Goal: Information Seeking & Learning: Learn about a topic

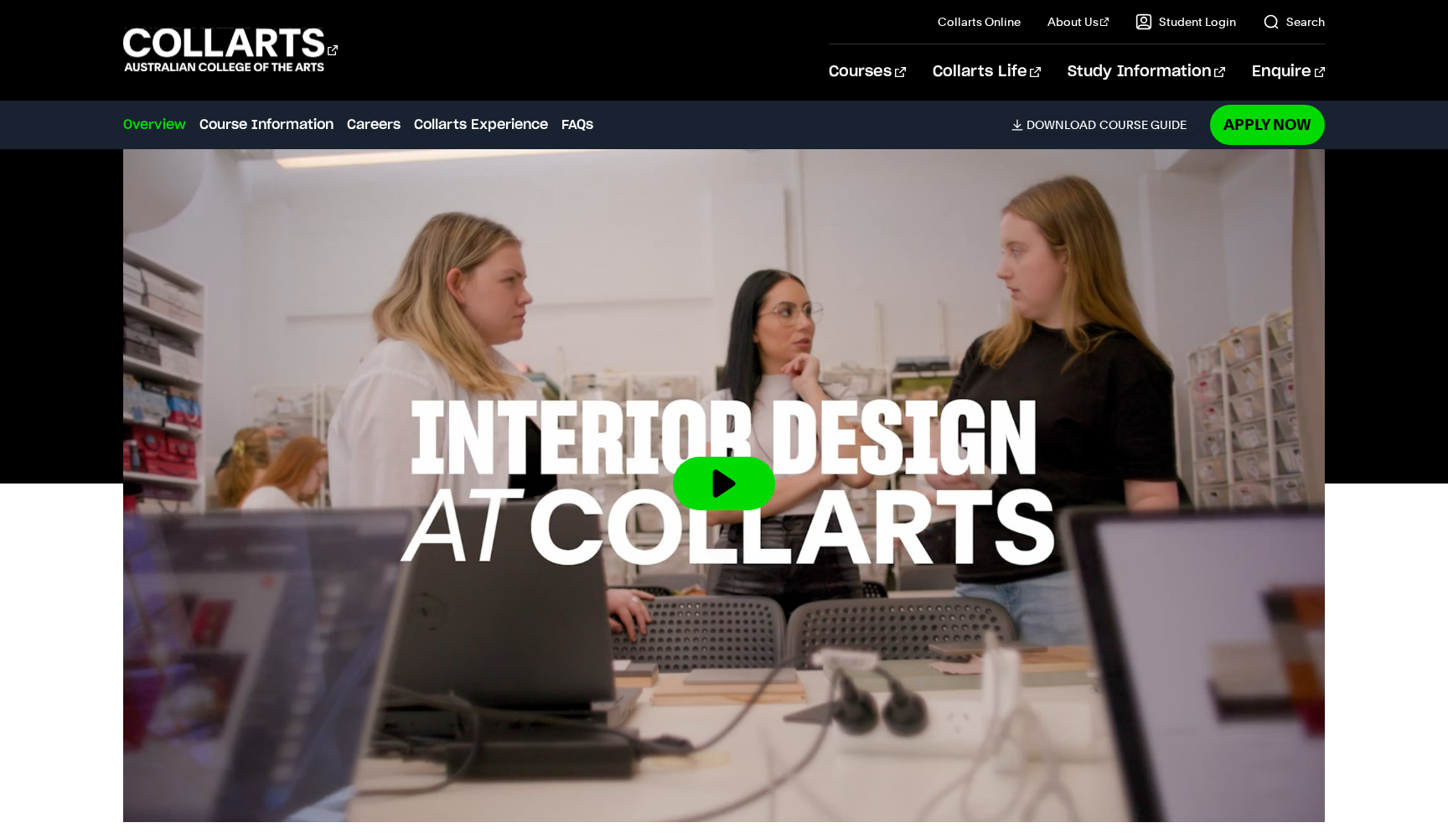
scroll to position [460, 0]
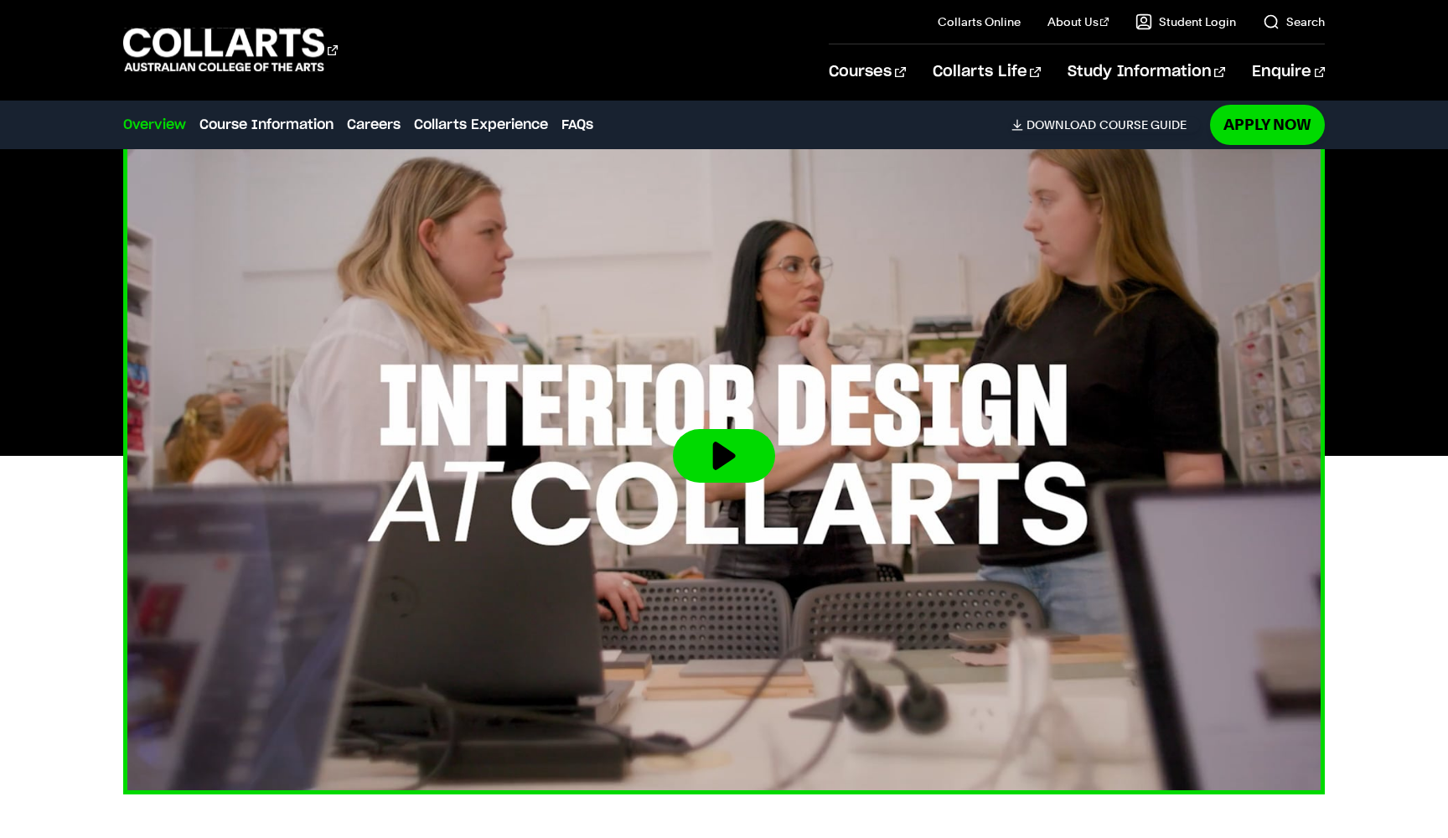
click at [751, 448] on button at bounding box center [724, 456] width 102 height 54
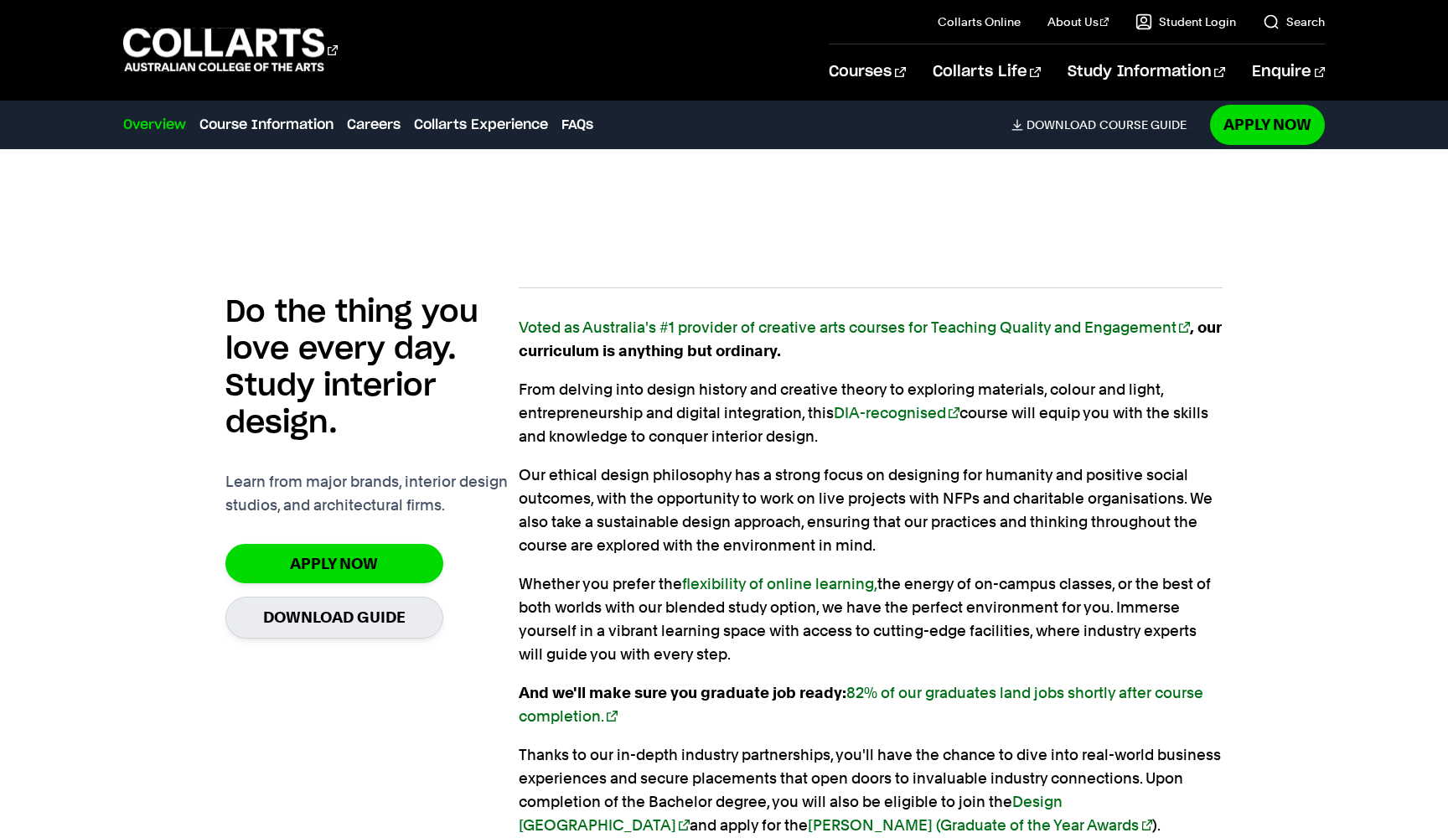
scroll to position [1033, 0]
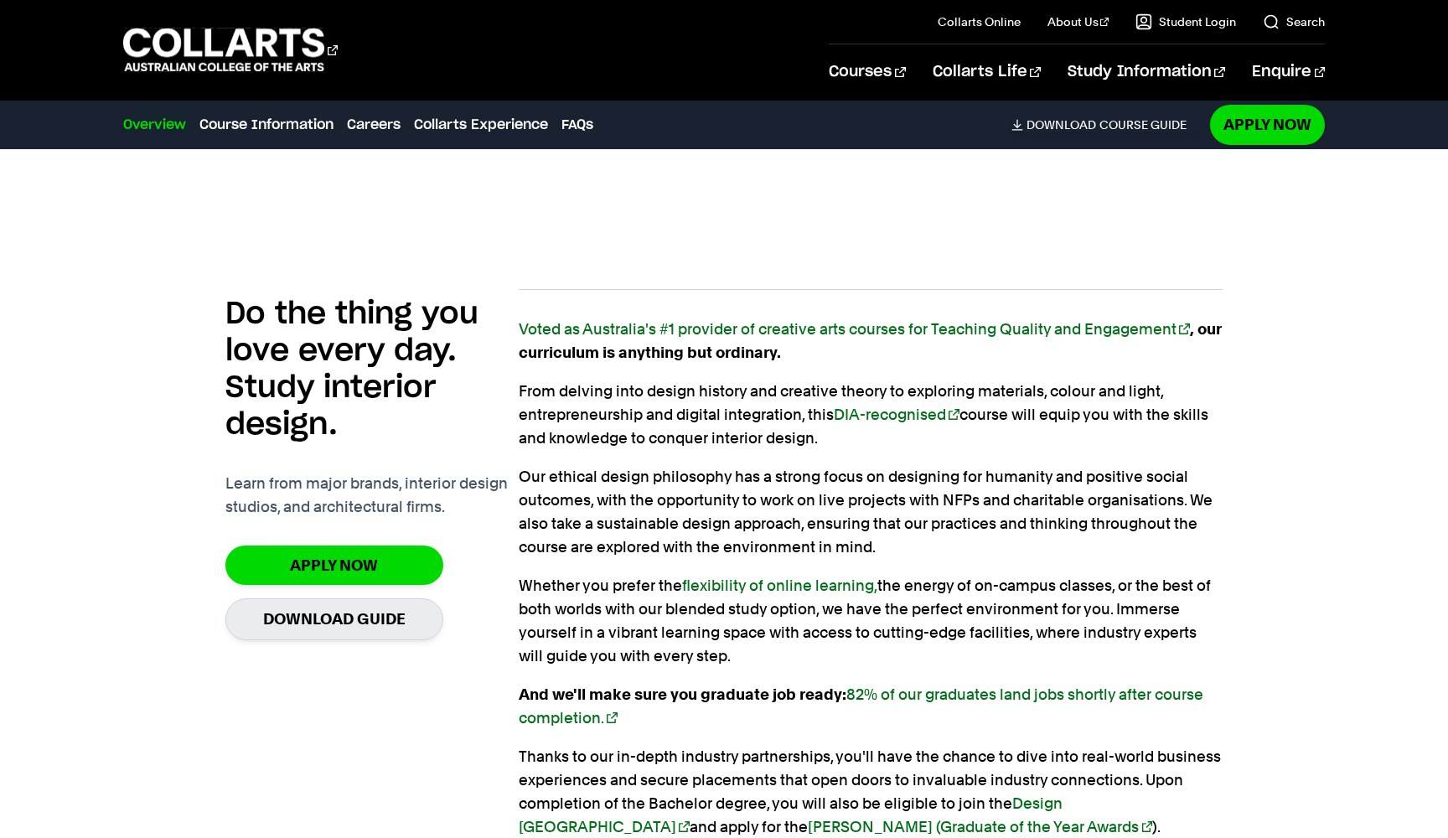
click at [861, 418] on link "DIA-recognised" at bounding box center [897, 415] width 126 height 18
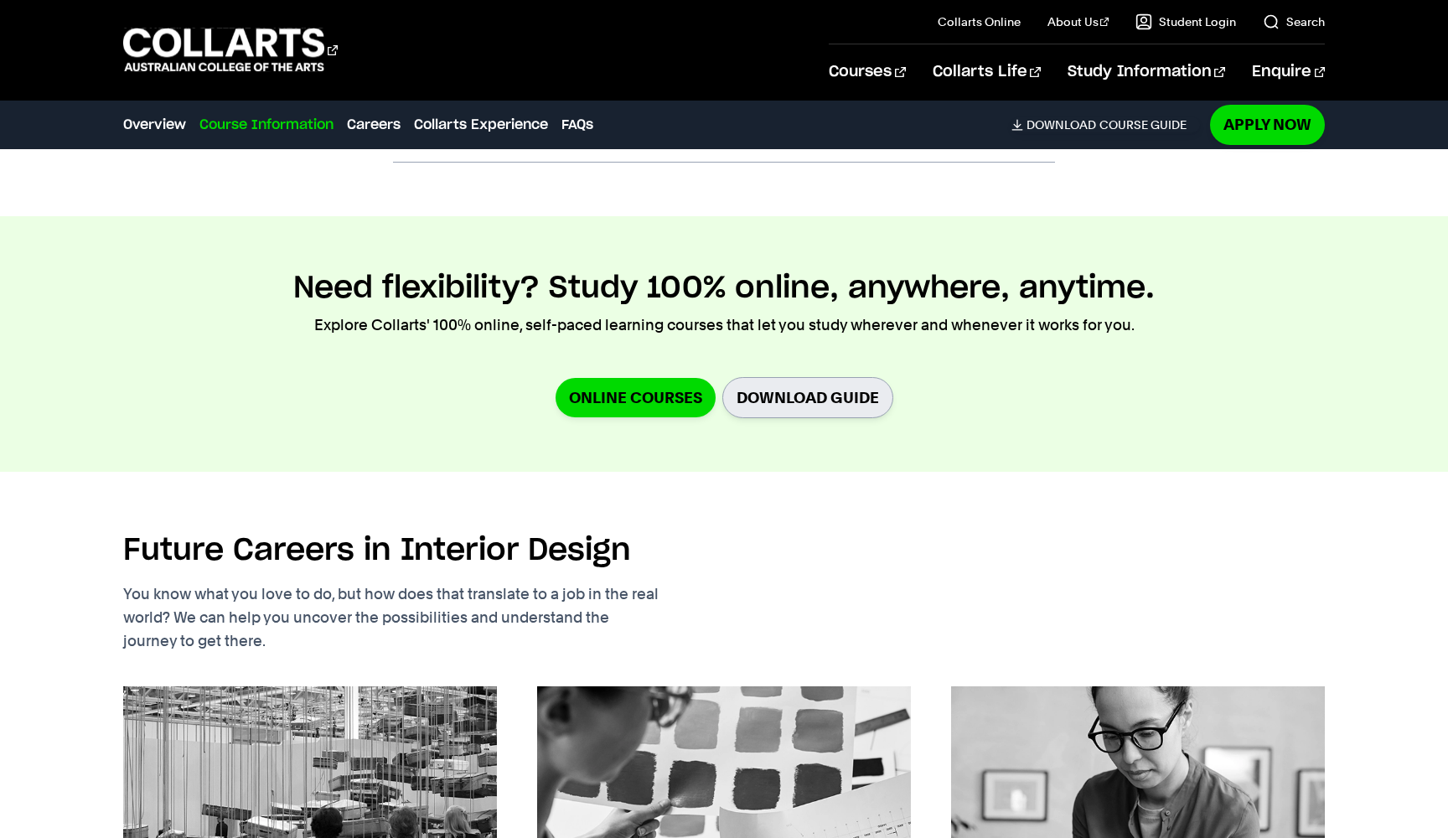
scroll to position [2176, 0]
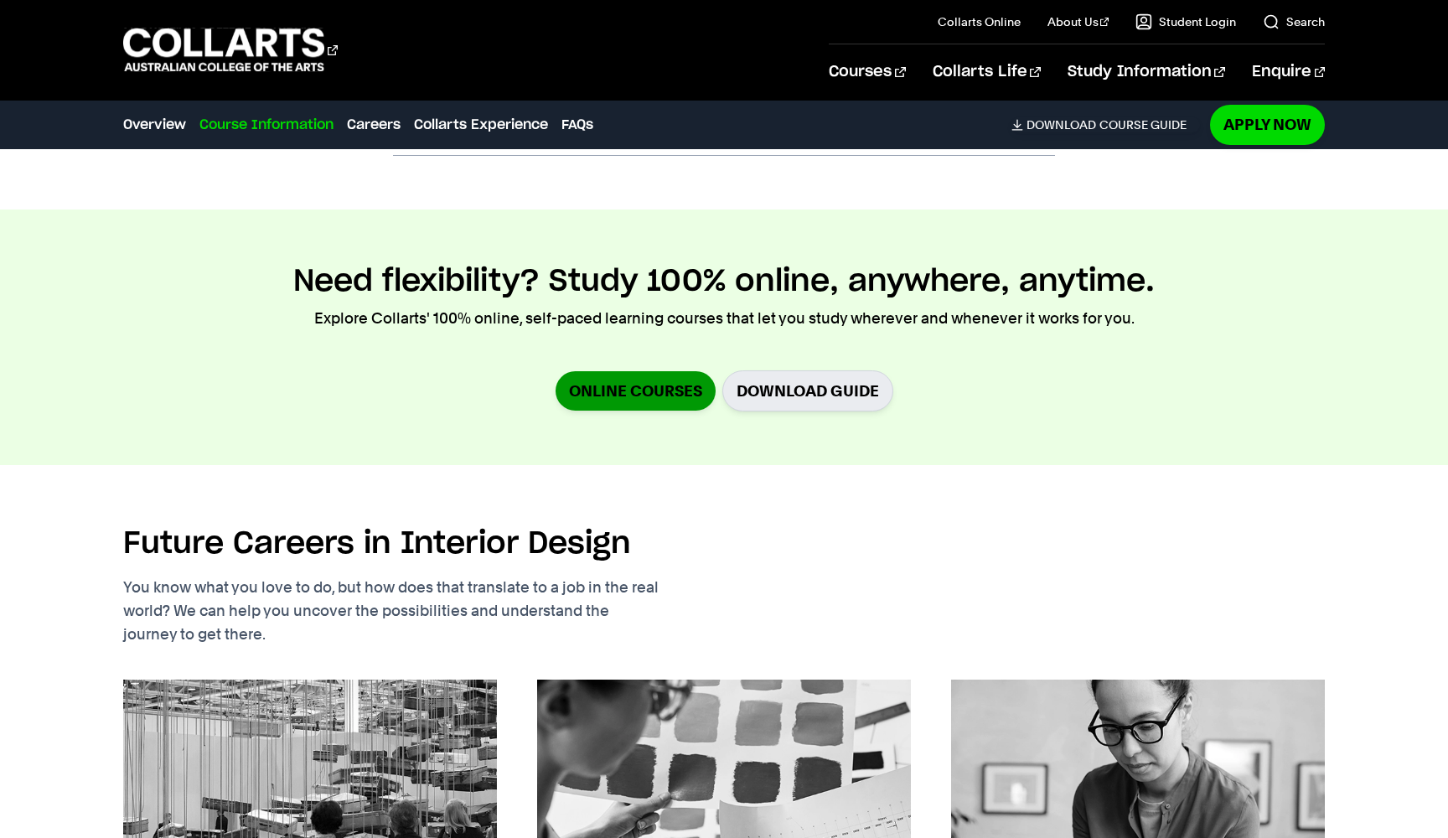
click at [662, 387] on link "Online Courses" at bounding box center [636, 390] width 160 height 39
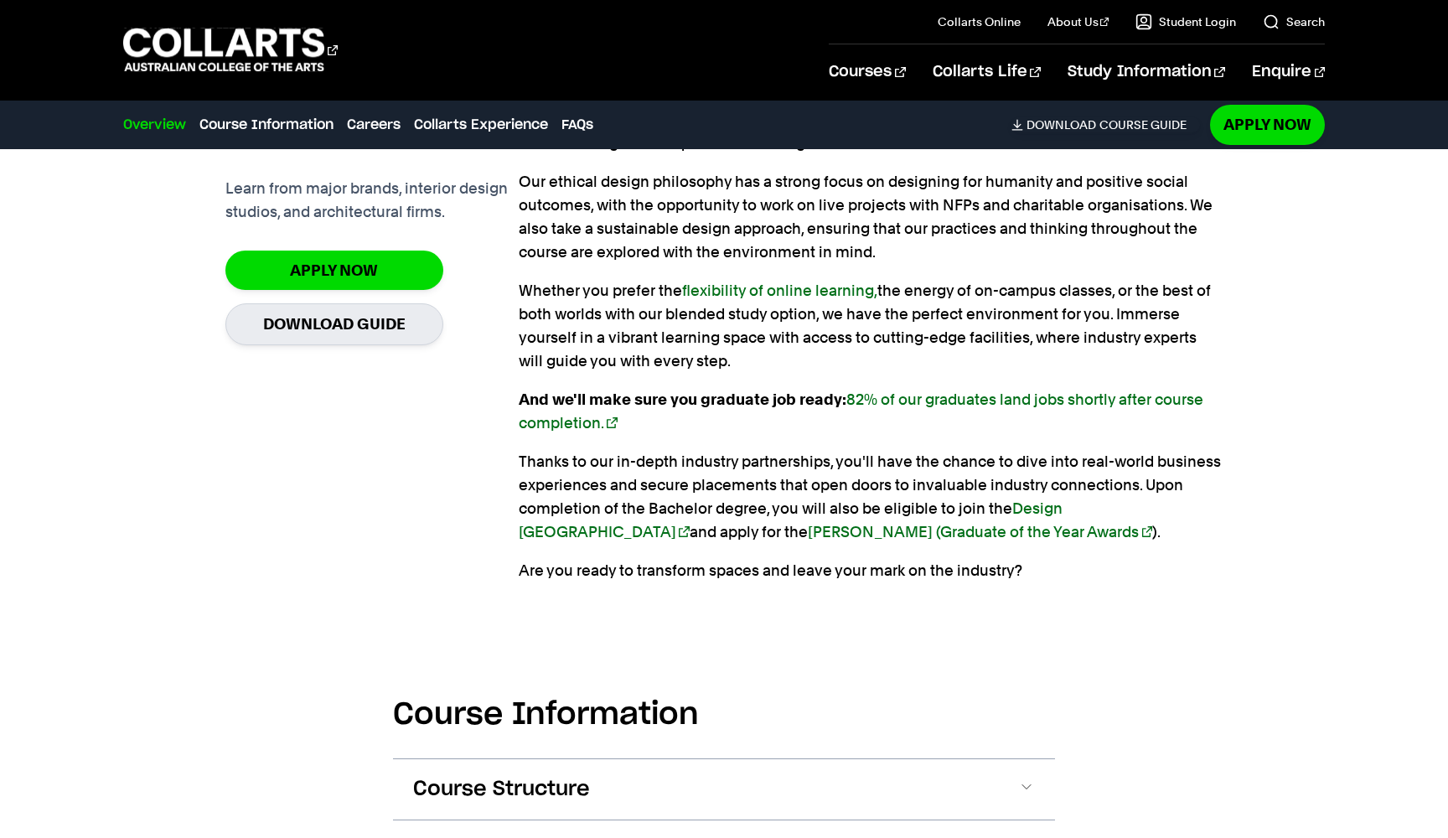
scroll to position [1331, 0]
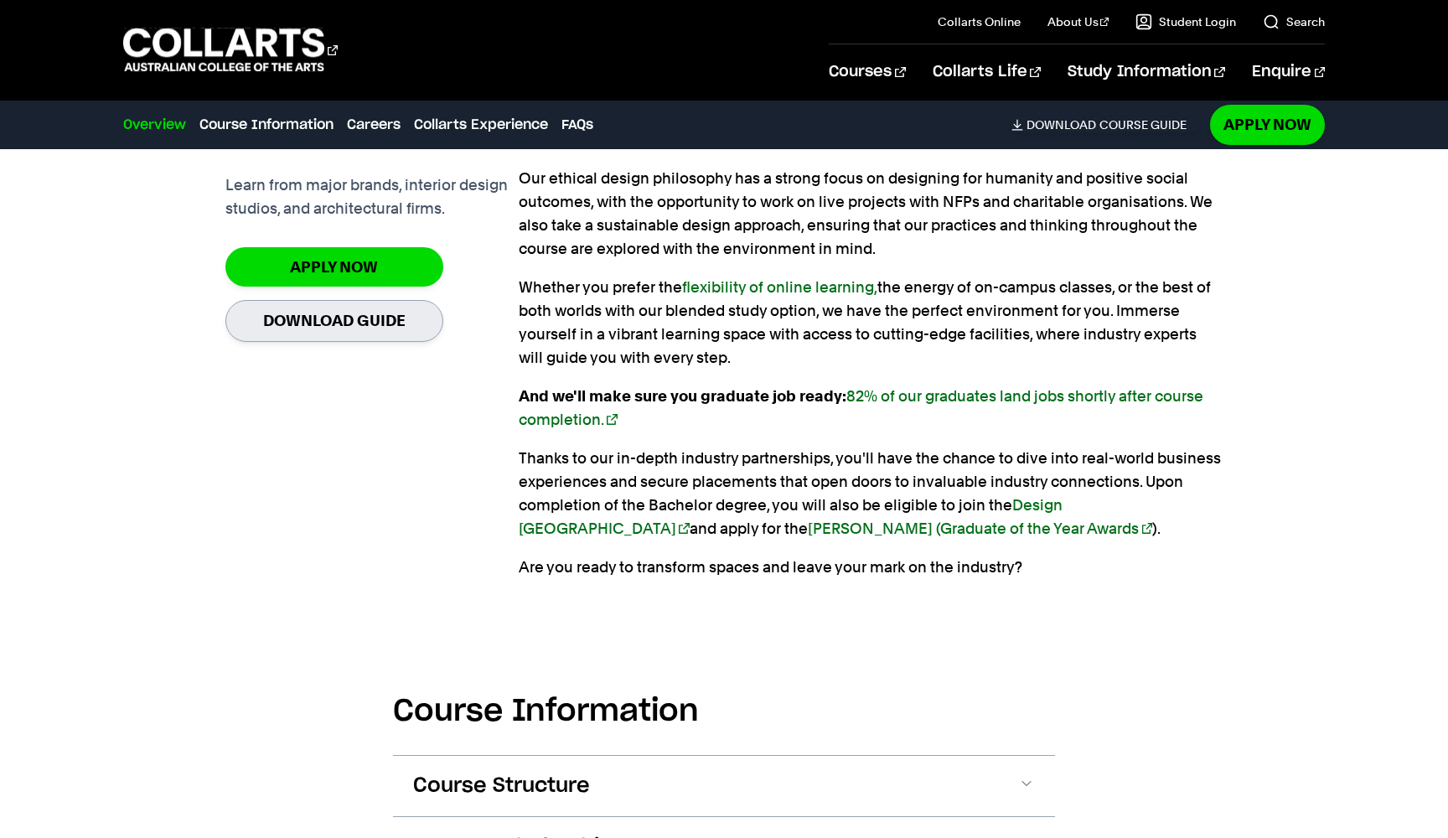
click at [399, 319] on link "Download Guide" at bounding box center [334, 320] width 218 height 41
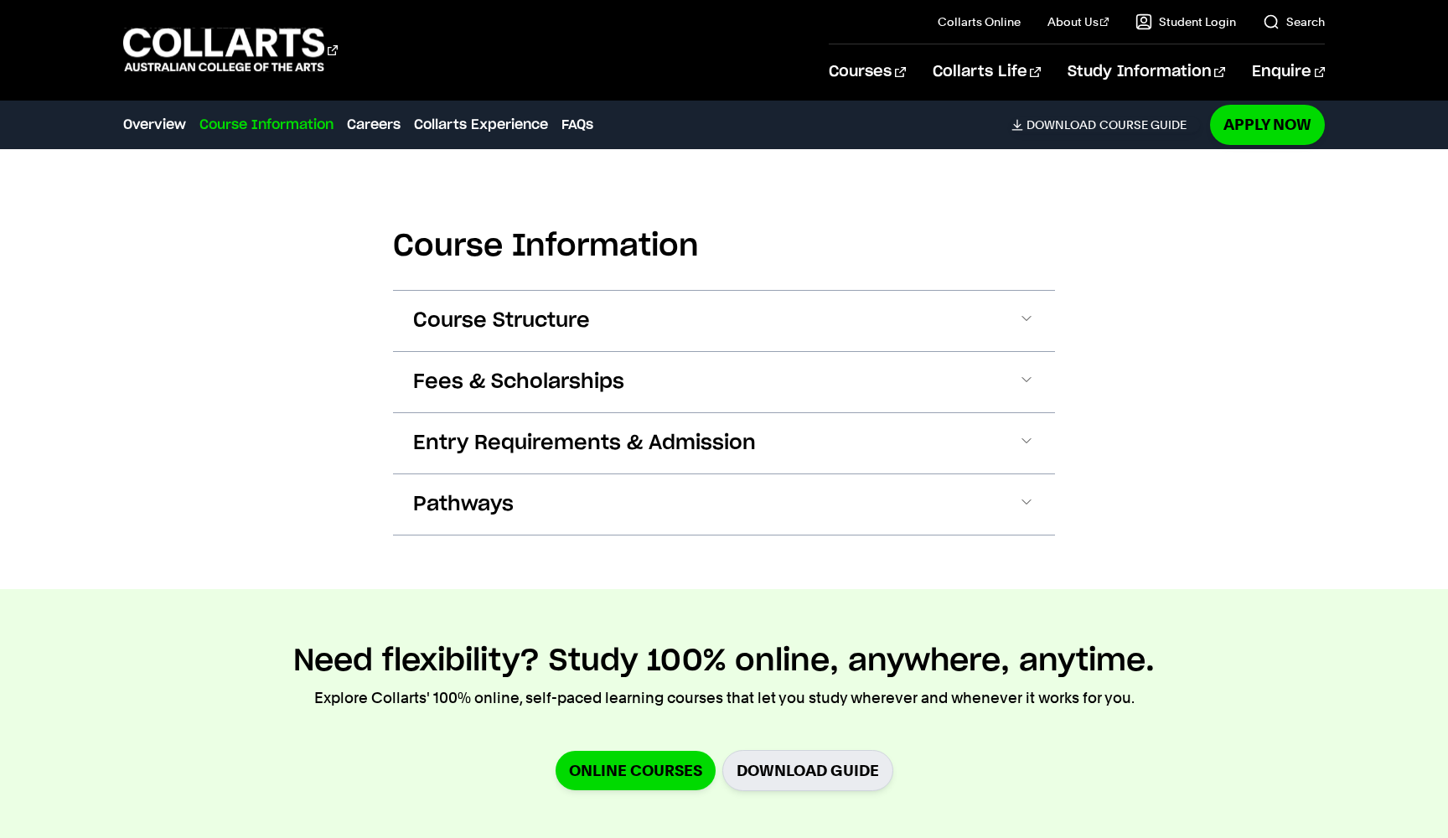
scroll to position [1826, 0]
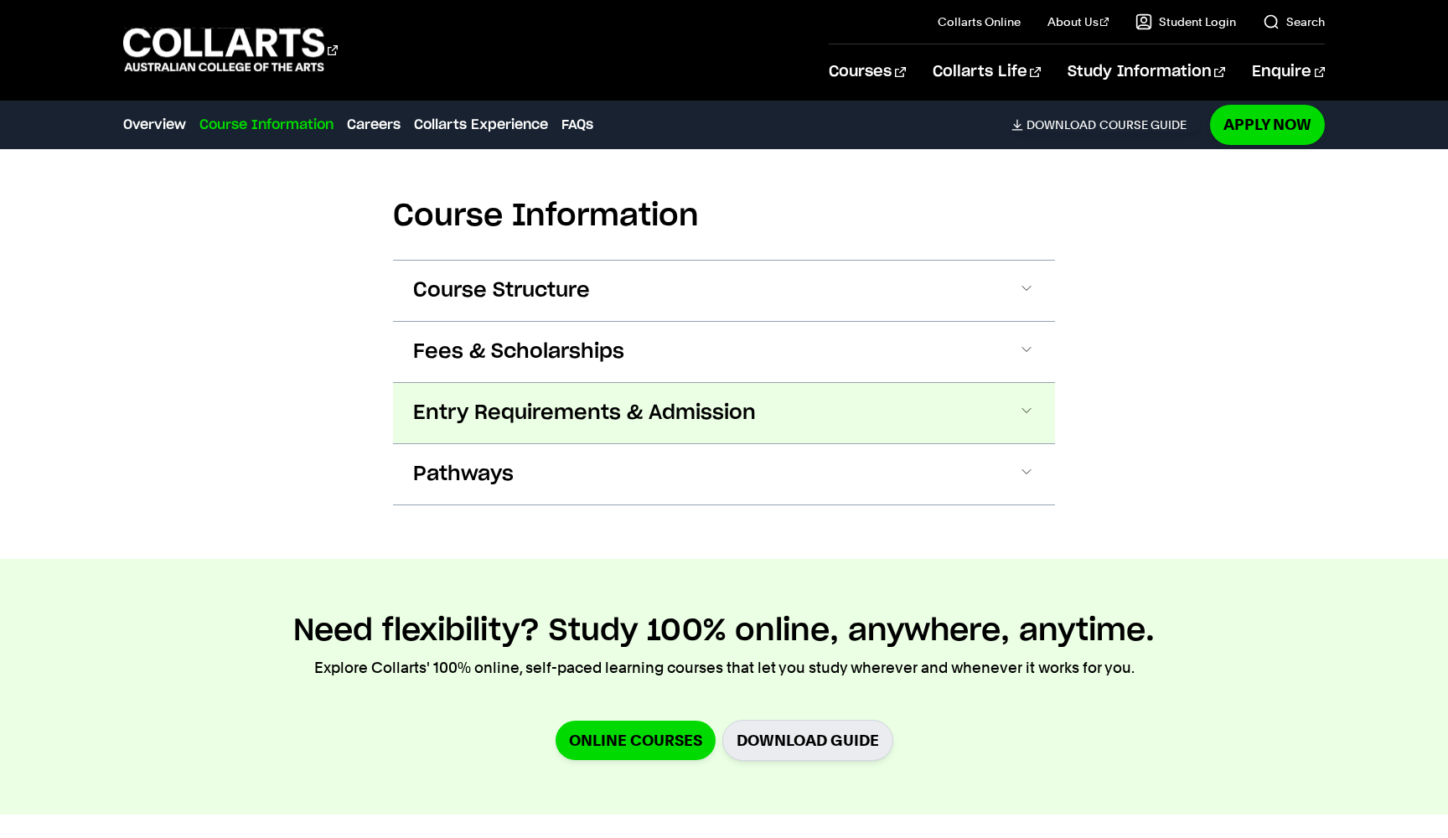
click at [795, 404] on button "Entry Requirements & Admission" at bounding box center [724, 413] width 662 height 60
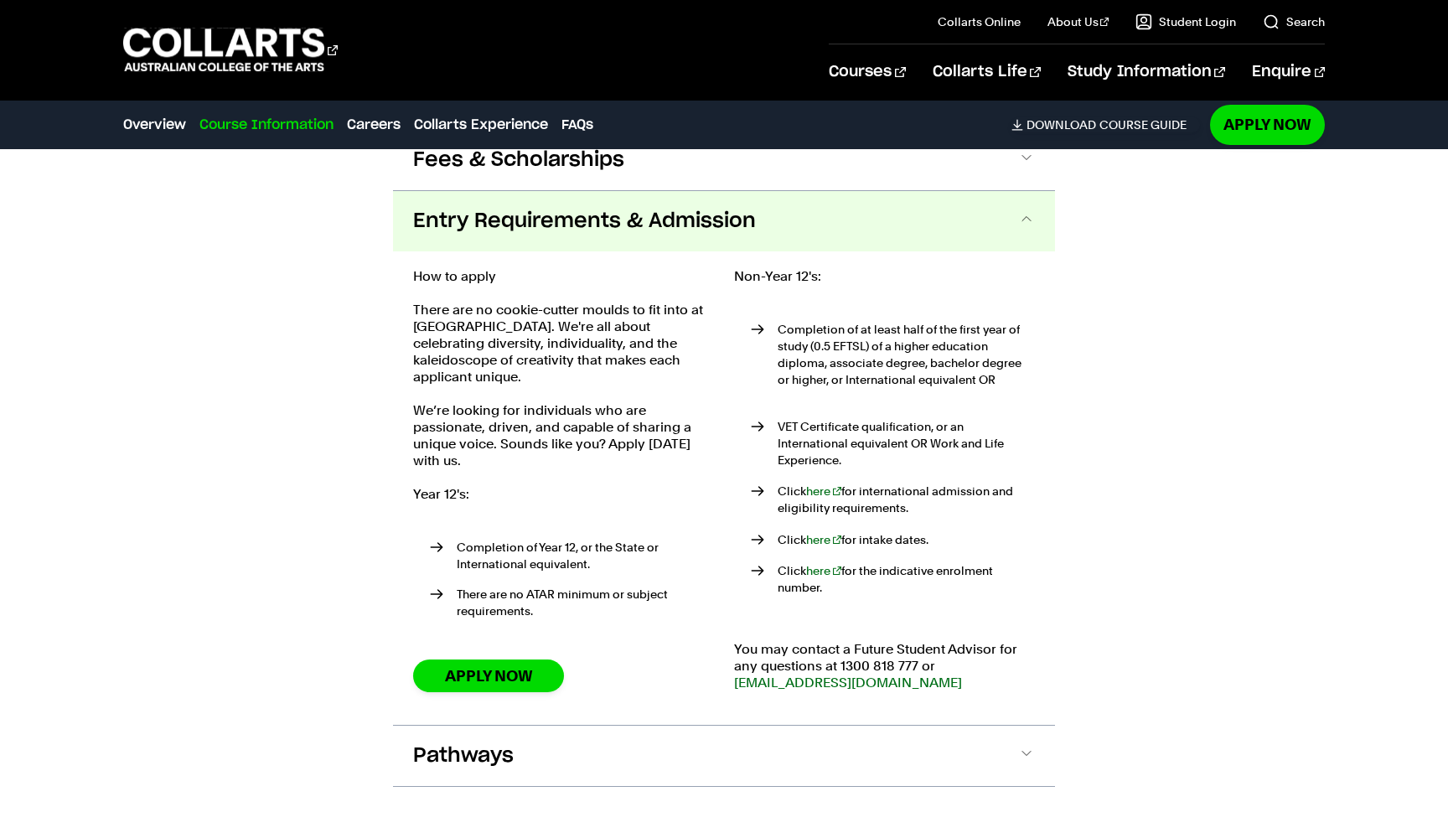
scroll to position [2058, 0]
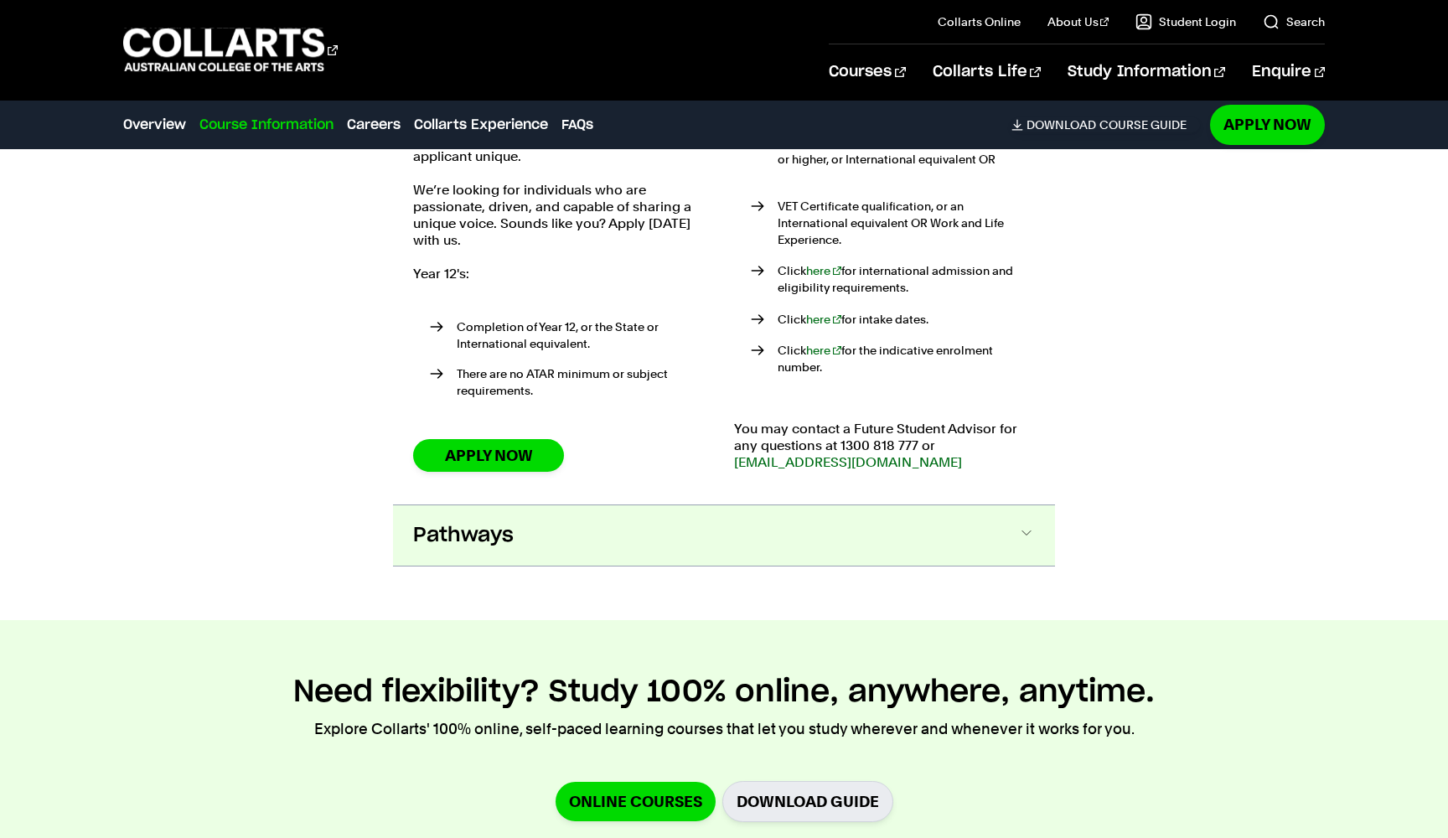
click at [976, 516] on button "Pathways" at bounding box center [724, 535] width 662 height 60
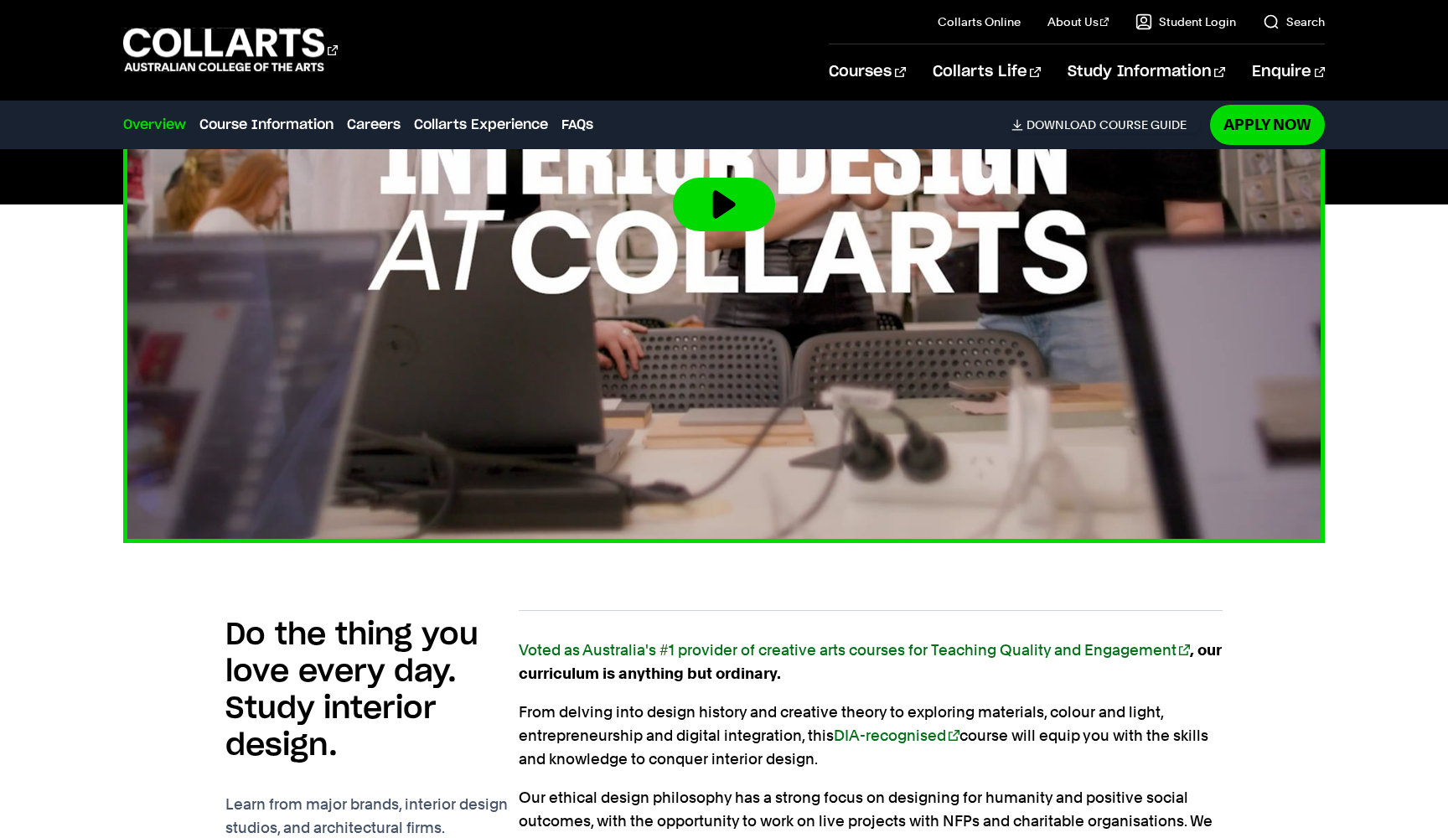
scroll to position [681, 0]
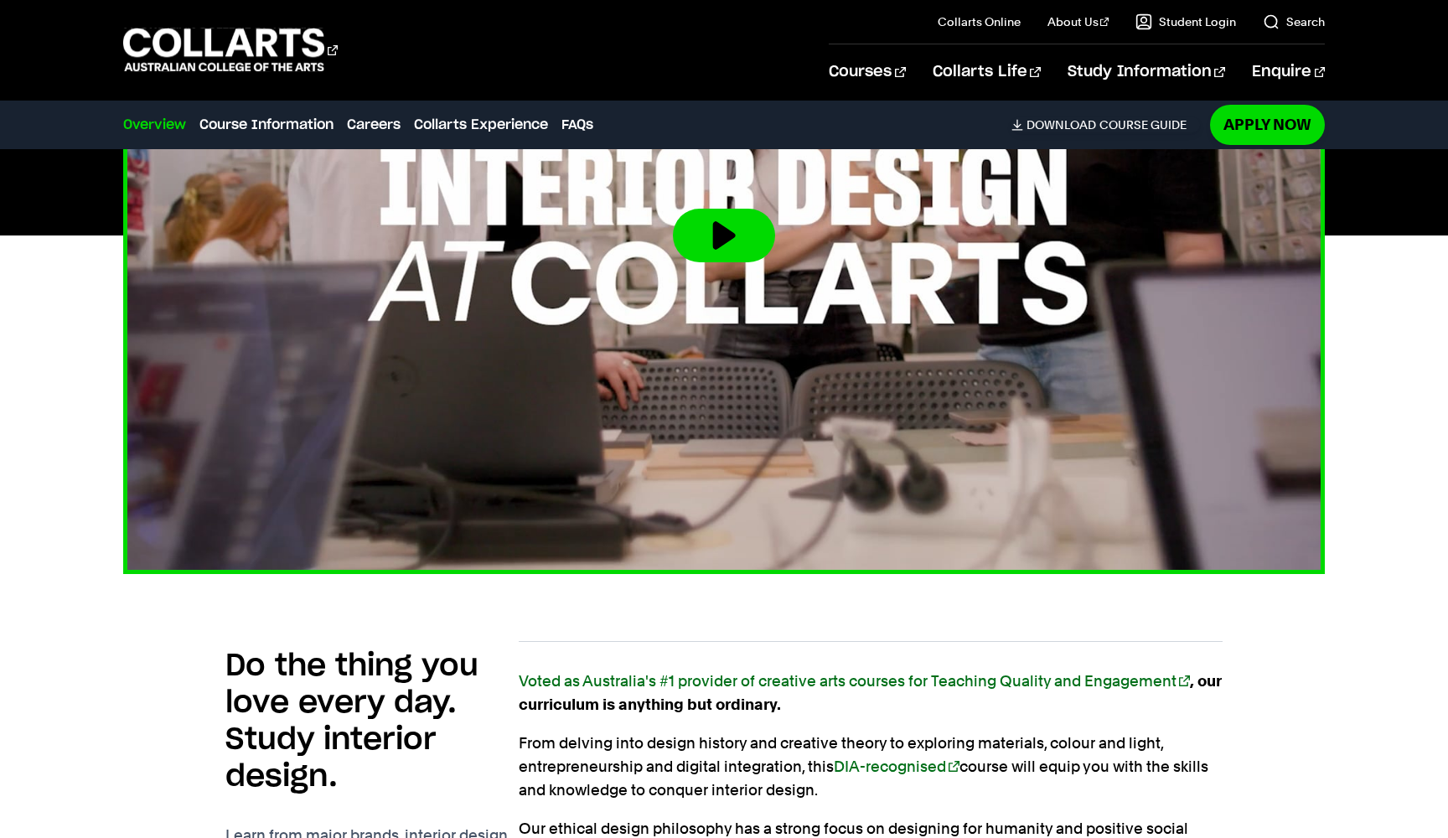
click at [728, 246] on button at bounding box center [724, 236] width 102 height 54
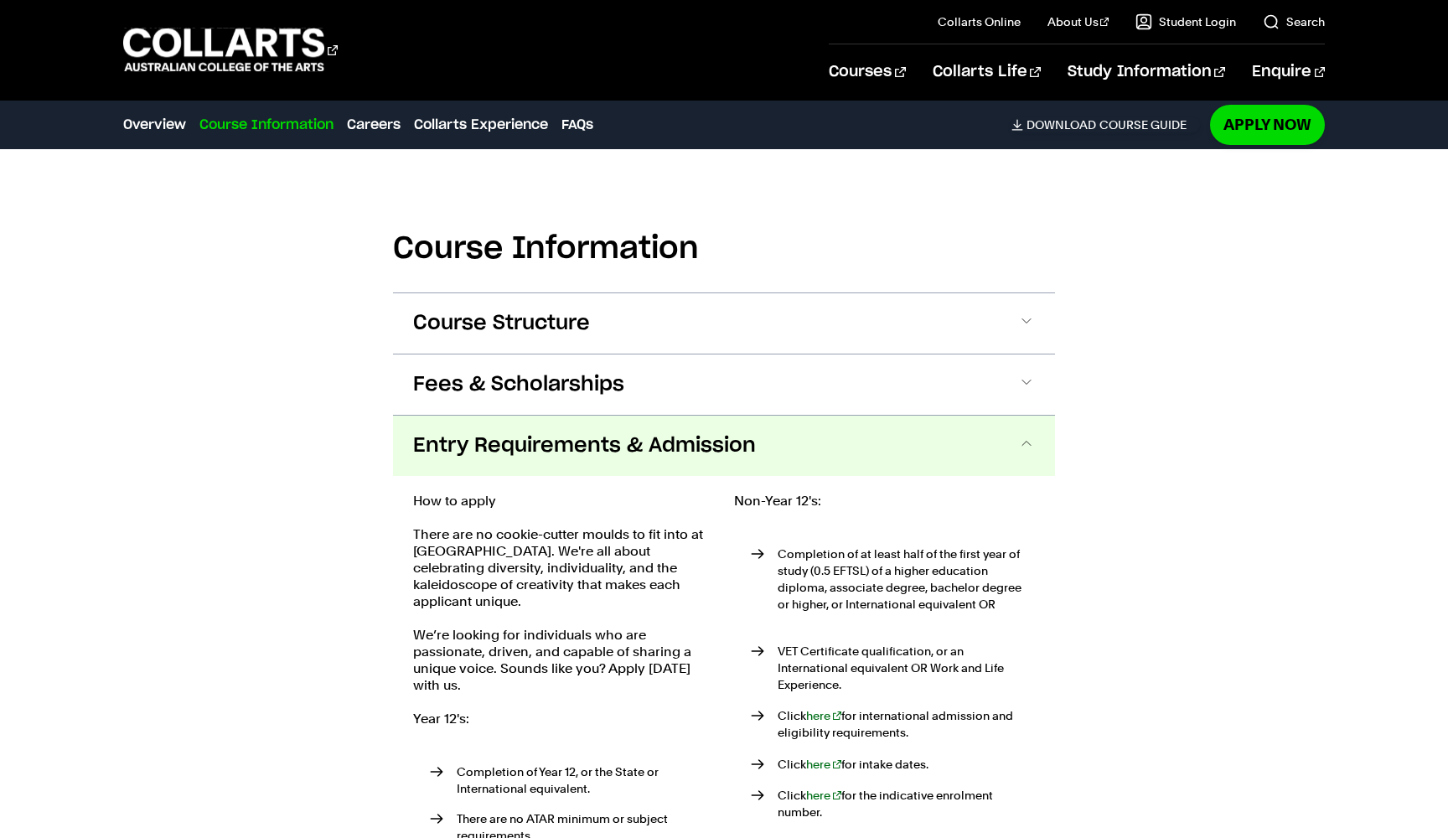
scroll to position [1842, 0]
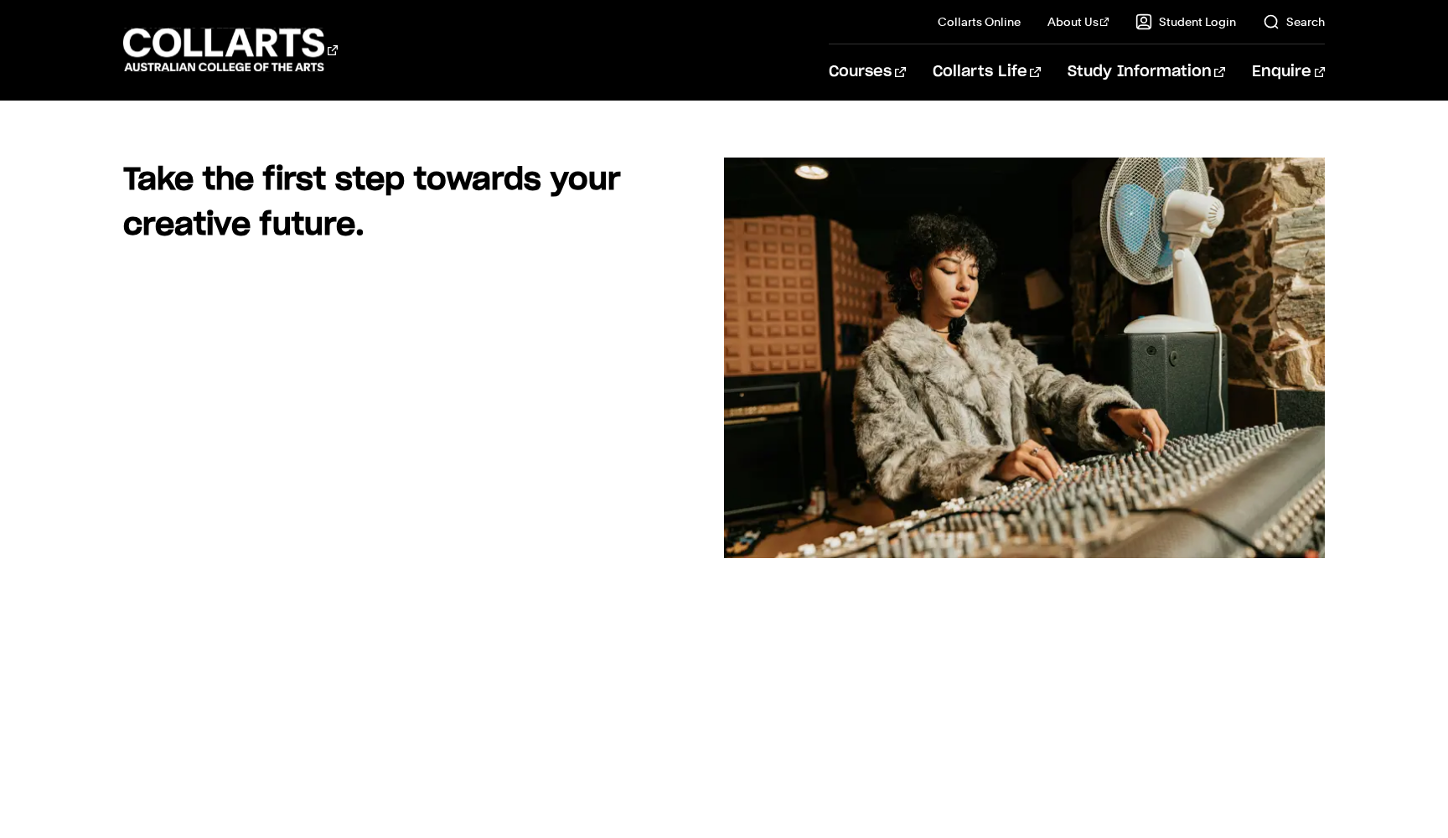
scroll to position [45, 0]
